Goal: Task Accomplishment & Management: Manage account settings

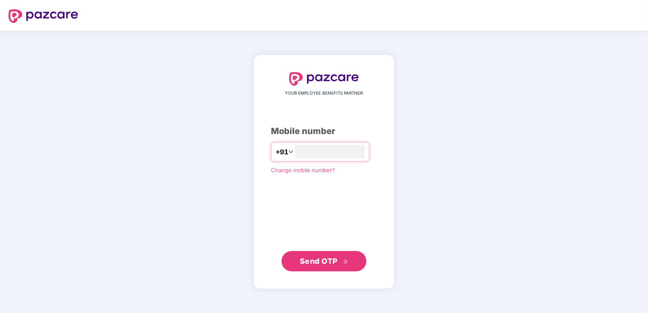
type input "*"
type input "**********"
click at [327, 261] on span "Send OTP" at bounding box center [319, 260] width 38 height 9
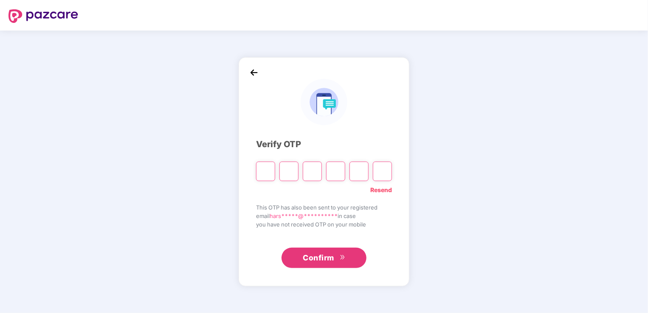
type input "*"
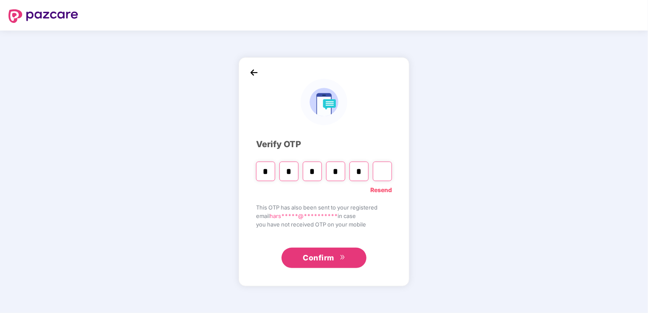
type input "*"
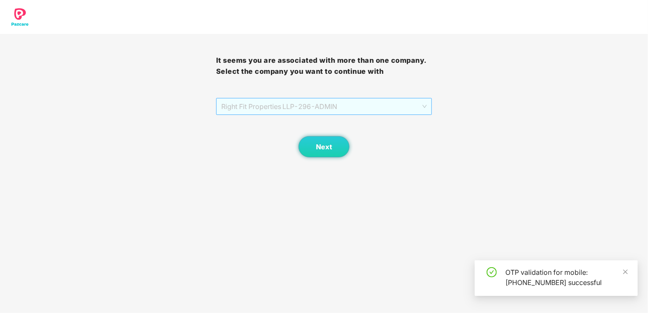
click at [311, 108] on span "Right Fit Properties LLP - 296 - ADMIN" at bounding box center [324, 106] width 206 height 16
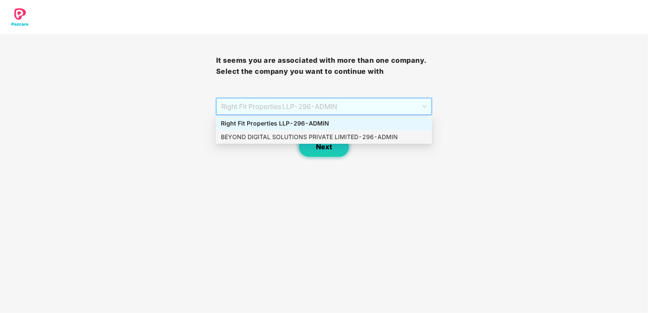
click at [327, 147] on span "Next" at bounding box center [324, 147] width 16 height 8
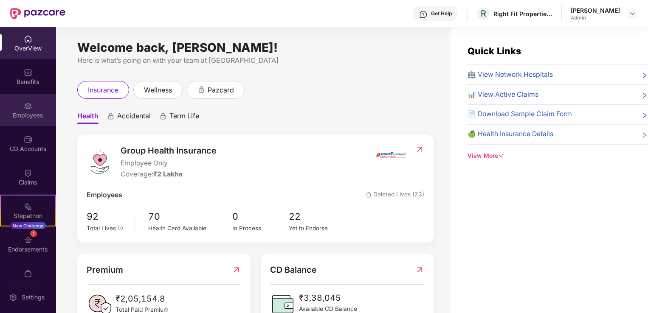
click at [39, 111] on div "Employees" at bounding box center [28, 115] width 56 height 8
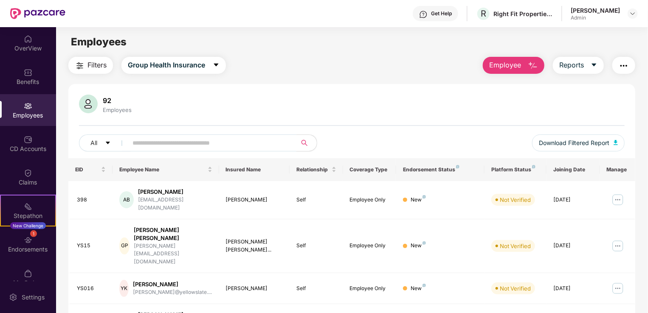
click at [149, 145] on input "text" at bounding box center [208, 143] width 152 height 13
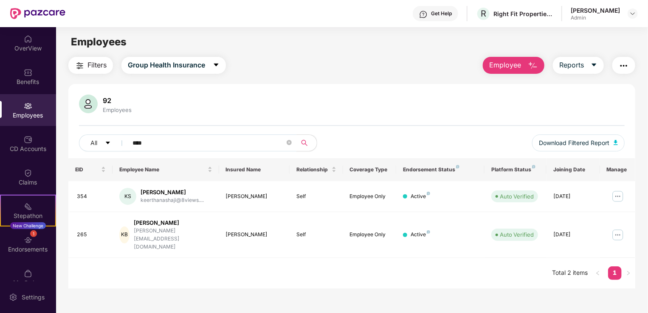
type input "*********"
click at [618, 228] on img at bounding box center [618, 235] width 14 height 14
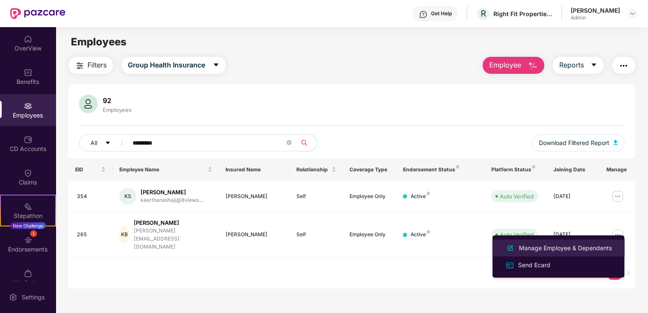
click at [554, 245] on div "Manage Employee & Dependents" at bounding box center [565, 248] width 96 height 9
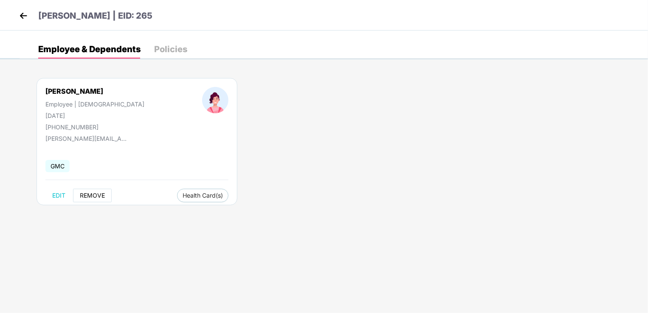
click at [87, 198] on span "REMOVE" at bounding box center [92, 195] width 25 height 7
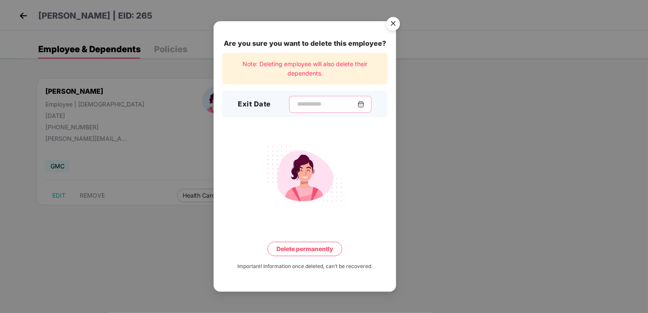
click at [301, 106] on input at bounding box center [326, 104] width 61 height 9
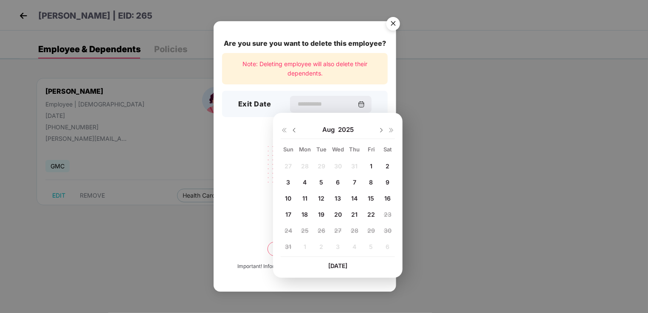
click at [369, 215] on span "22" at bounding box center [371, 214] width 8 height 7
type input "**********"
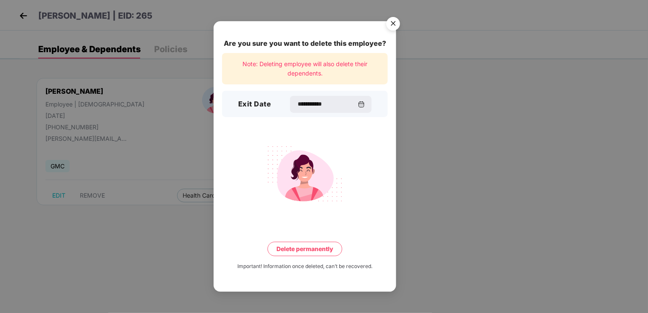
click at [301, 250] on button "Delete permanently" at bounding box center [304, 249] width 75 height 14
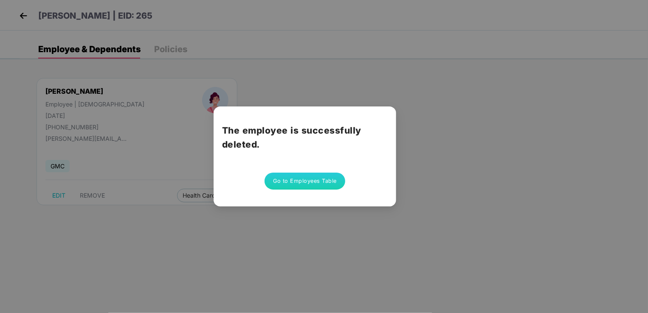
click at [299, 175] on button "Go to Employees Table" at bounding box center [304, 181] width 81 height 17
